Goal: Task Accomplishment & Management: Use online tool/utility

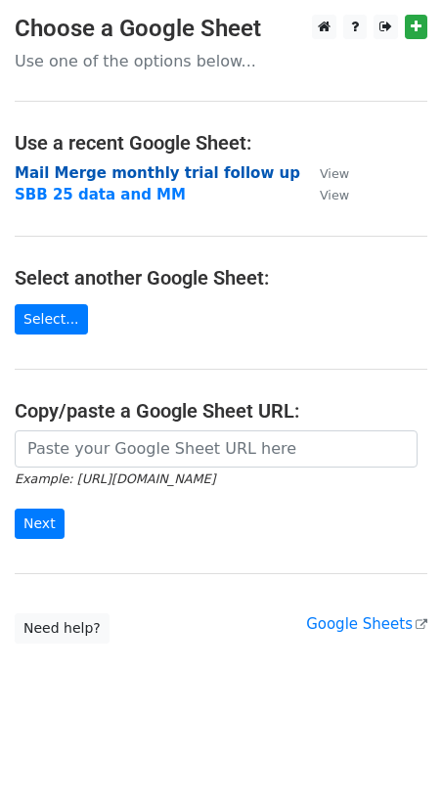
click at [112, 173] on strong "Mail Merge monthly trial follow up" at bounding box center [158, 173] width 286 height 18
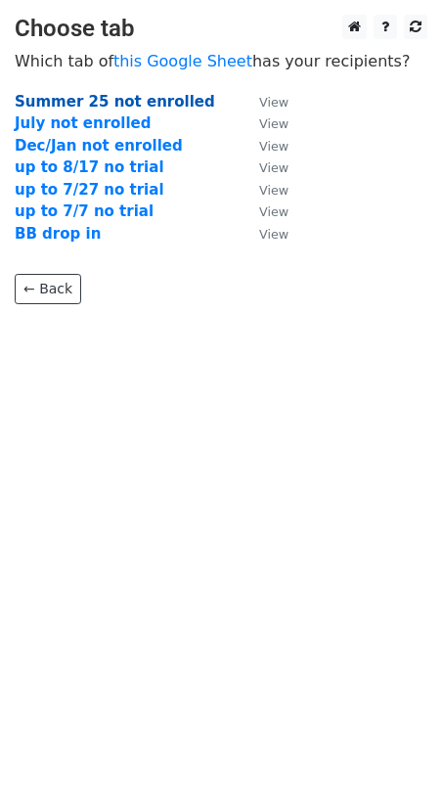
click at [157, 104] on strong "Summer 25 not enrolled" at bounding box center [115, 102] width 201 height 18
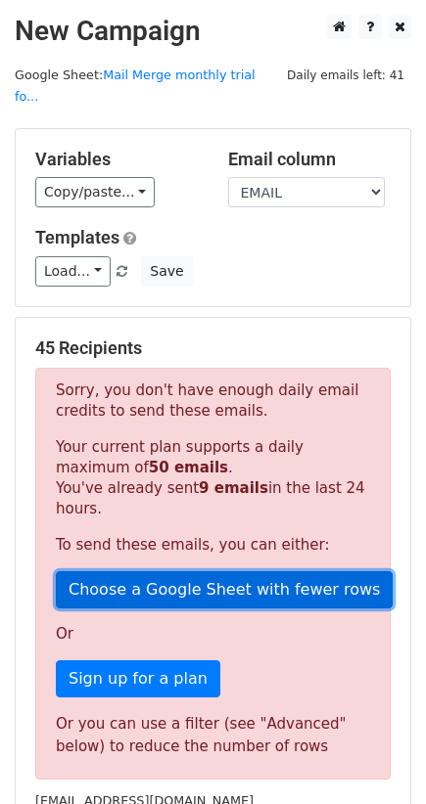
click at [230, 571] on link "Choose a Google Sheet with fewer rows" at bounding box center [224, 589] width 336 height 37
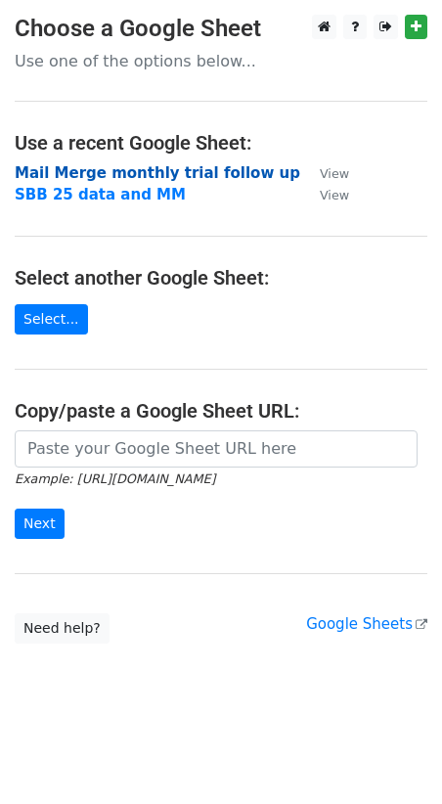
click at [102, 177] on strong "Mail Merge monthly trial follow up" at bounding box center [158, 173] width 286 height 18
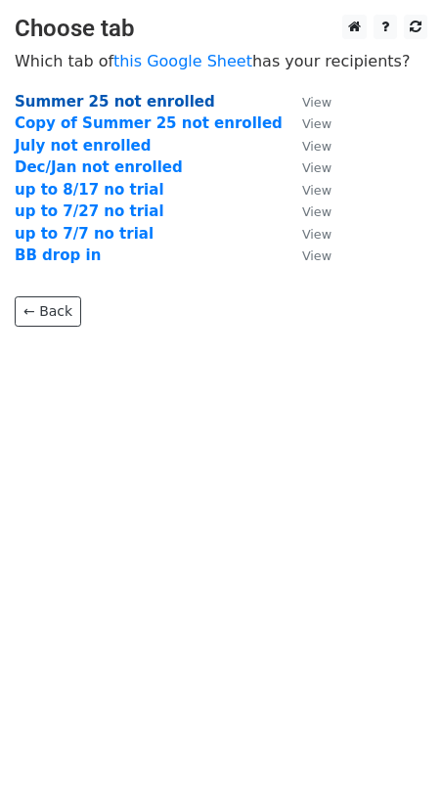
click at [78, 99] on strong "Summer 25 not enrolled" at bounding box center [115, 102] width 201 height 18
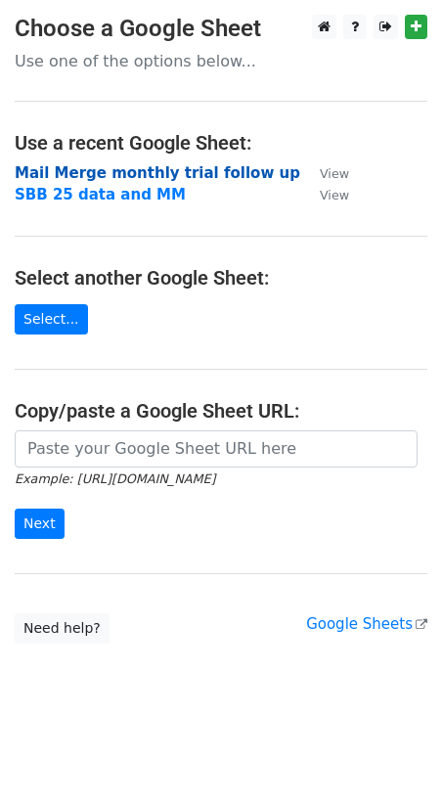
click at [172, 176] on strong "Mail Merge monthly trial follow up" at bounding box center [158, 173] width 286 height 18
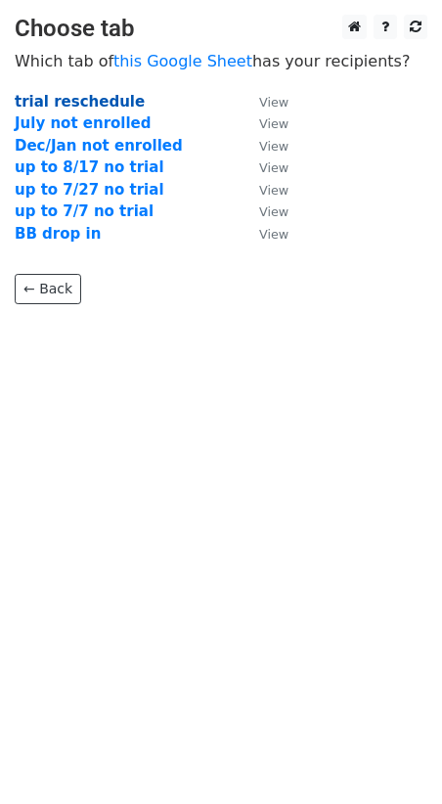
click at [71, 107] on strong "trial reschedule" at bounding box center [80, 102] width 130 height 18
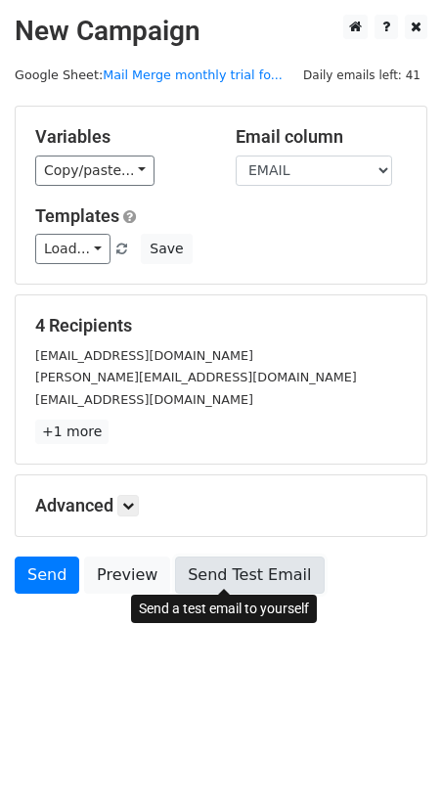
click at [227, 579] on link "Send Test Email" at bounding box center [249, 575] width 149 height 37
click at [212, 575] on link "Send Test Email" at bounding box center [249, 575] width 149 height 37
click at [238, 582] on link "Send Test Email" at bounding box center [249, 575] width 149 height 37
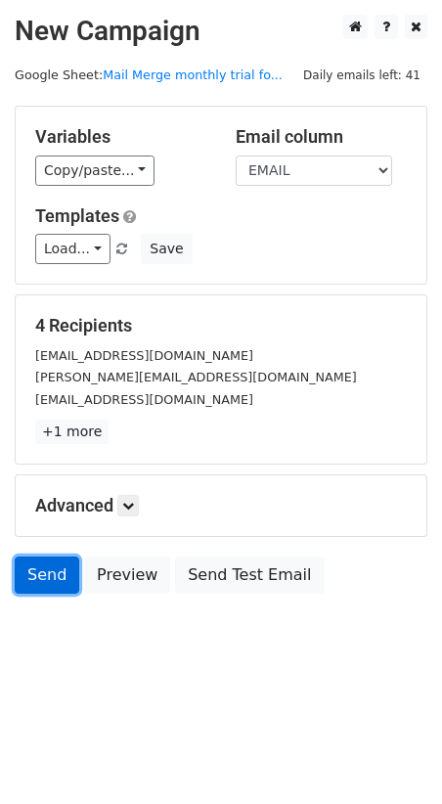
click at [36, 566] on link "Send" at bounding box center [47, 575] width 65 height 37
